Goal: Transaction & Acquisition: Purchase product/service

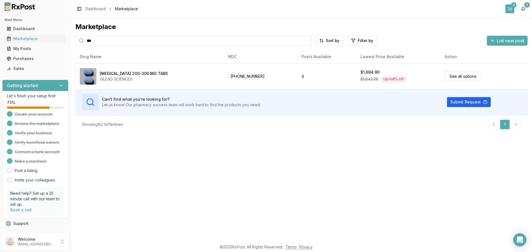
click at [511, 9] on button "3" at bounding box center [509, 8] width 9 height 9
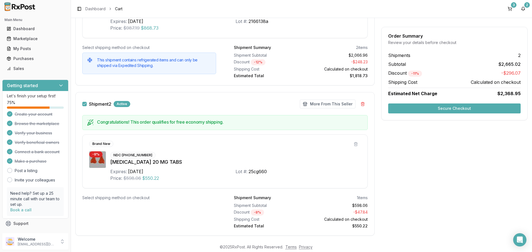
scroll to position [212, 0]
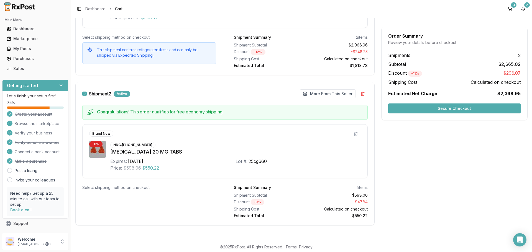
drag, startPoint x: 128, startPoint y: 162, endPoint x: 145, endPoint y: 161, distance: 17.2
click at [171, 162] on div "Expires: [DATE]" at bounding box center [172, 161] width 125 height 7
copy div "[DATE]"
click at [171, 162] on div "Expires: [DATE]" at bounding box center [172, 161] width 125 height 7
drag, startPoint x: 140, startPoint y: 146, endPoint x: 172, endPoint y: 156, distance: 33.2
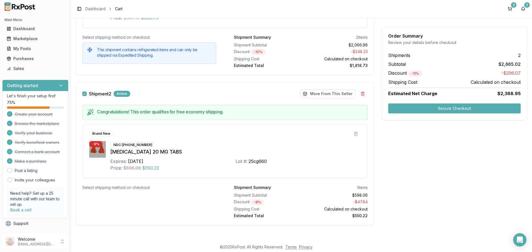
click at [182, 156] on div "NDC: [PHONE_NUMBER] [MEDICAL_DATA] 20 MG TABS Expires: [DATE] Lot #: 25cg660 Pr…" at bounding box center [235, 156] width 250 height 30
drag, startPoint x: 122, startPoint y: 145, endPoint x: 158, endPoint y: 145, distance: 35.7
click at [158, 145] on div "NDC: [PHONE_NUMBER] [MEDICAL_DATA] 20 MG TABS Expires: [DATE] Lot #: 25cg660 Pr…" at bounding box center [235, 156] width 250 height 30
copy div "[PHONE_NUMBER]"
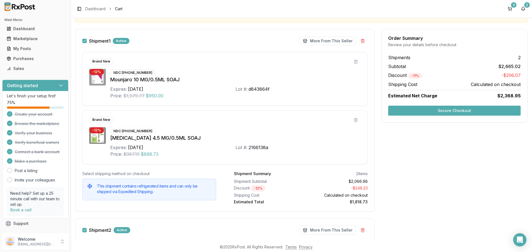
scroll to position [73, 0]
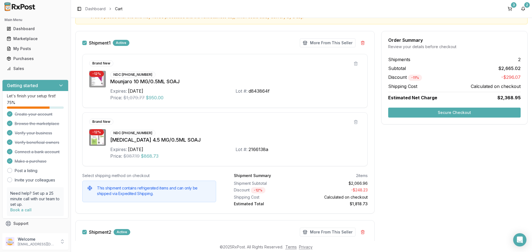
click at [411, 114] on button "Secure Checkout" at bounding box center [454, 113] width 132 height 10
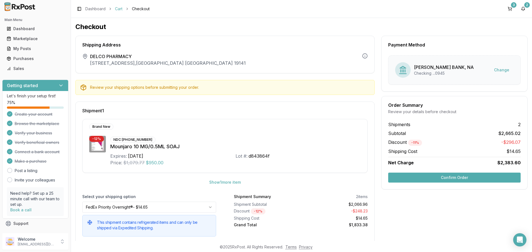
click at [118, 9] on link "Cart" at bounding box center [118, 9] width 7 height 6
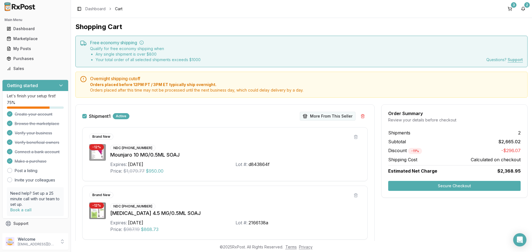
click at [317, 117] on button "More From This Seller" at bounding box center [328, 116] width 56 height 9
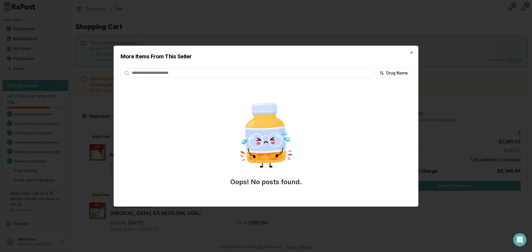
click at [411, 55] on h2 "More Items From This Seller" at bounding box center [266, 57] width 291 height 8
click at [411, 54] on icon "button" at bounding box center [411, 52] width 4 height 4
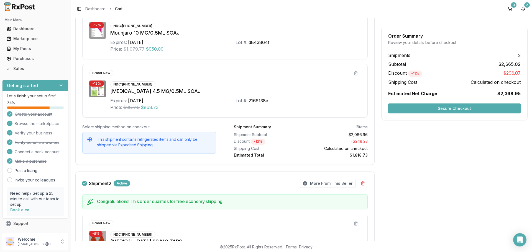
scroll to position [194, 0]
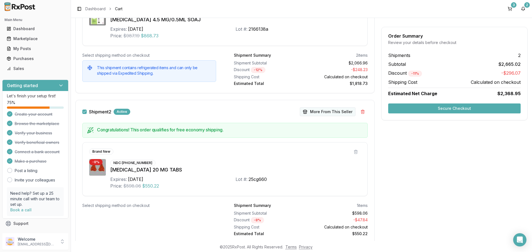
click at [313, 111] on button "More From This Seller" at bounding box center [328, 112] width 56 height 9
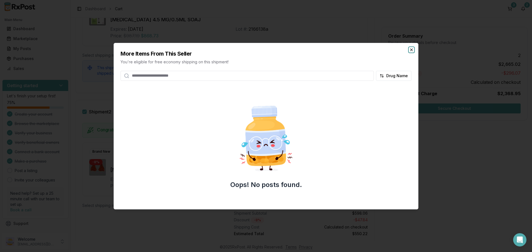
click at [412, 49] on icon "button" at bounding box center [411, 50] width 2 height 2
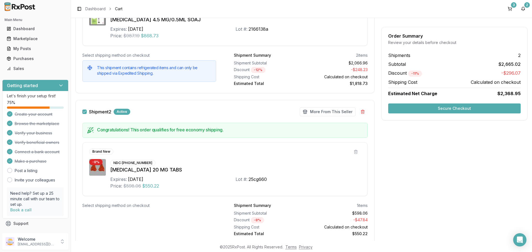
click at [433, 109] on button "Secure Checkout" at bounding box center [454, 109] width 132 height 10
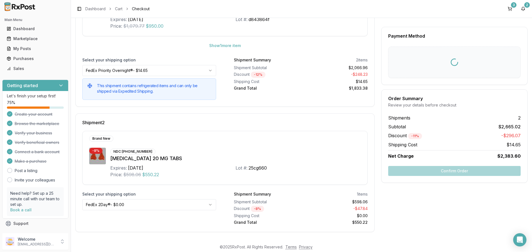
scroll to position [4, 0]
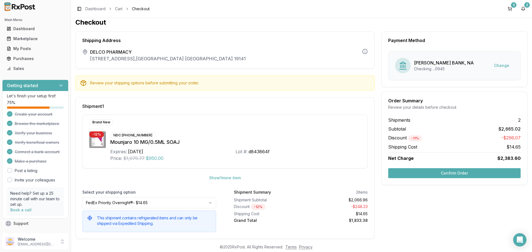
click at [435, 175] on button "Confirm Order" at bounding box center [454, 173] width 132 height 10
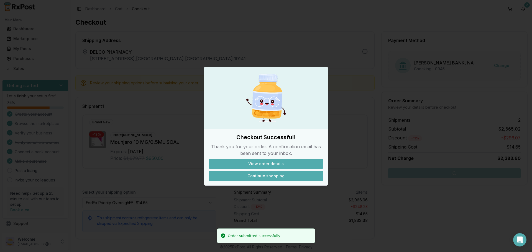
click at [267, 176] on button "Continue shopping" at bounding box center [266, 176] width 115 height 10
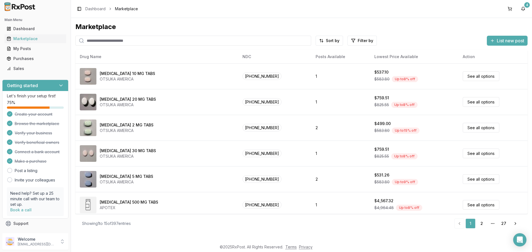
click at [116, 41] on input "search" at bounding box center [193, 41] width 236 height 10
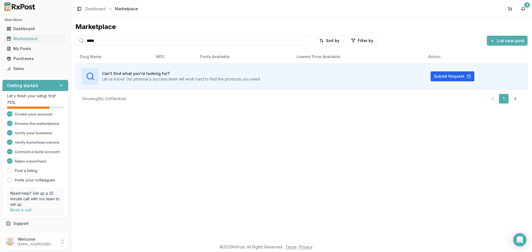
type input "*****"
